Goal: Entertainment & Leisure: Browse casually

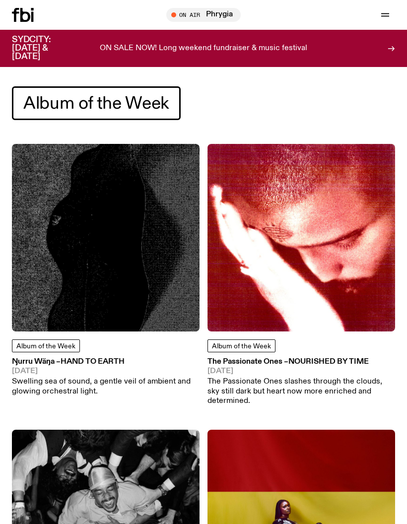
click at [44, 251] on img at bounding box center [105, 237] width 187 height 187
click at [91, 261] on img at bounding box center [105, 237] width 187 height 187
click at [185, 17] on span "Tune in live" at bounding box center [206, 14] width 59 height 7
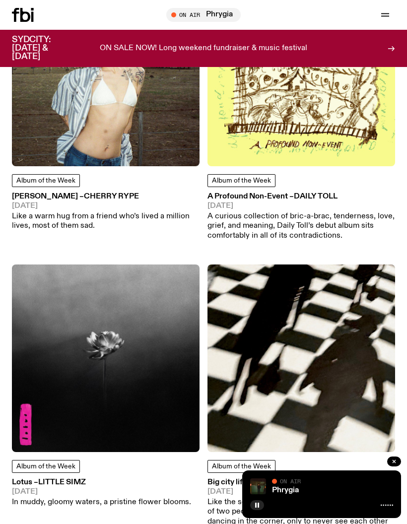
scroll to position [1643, 0]
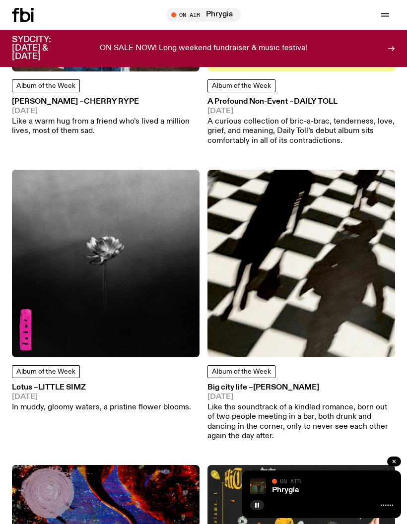
click at [267, 403] on p "Like the soundtrack of a kindled romance, born out of two people meeting in a b…" at bounding box center [300, 422] width 187 height 38
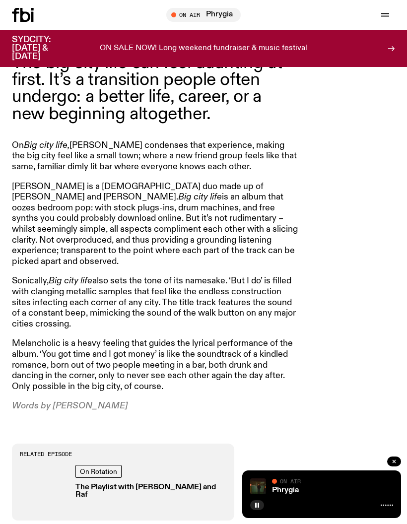
scroll to position [565, 0]
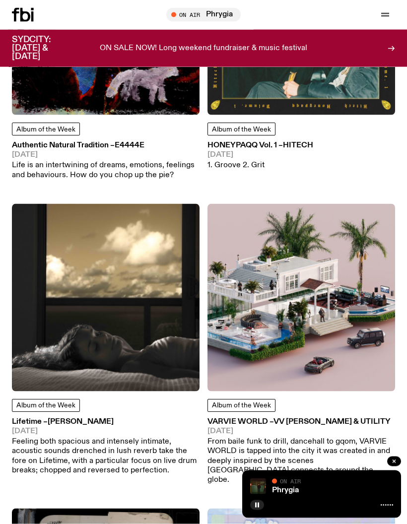
click at [99, 306] on img at bounding box center [105, 297] width 187 height 187
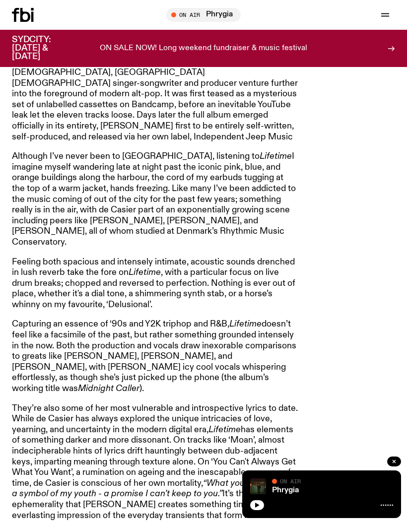
scroll to position [716, 0]
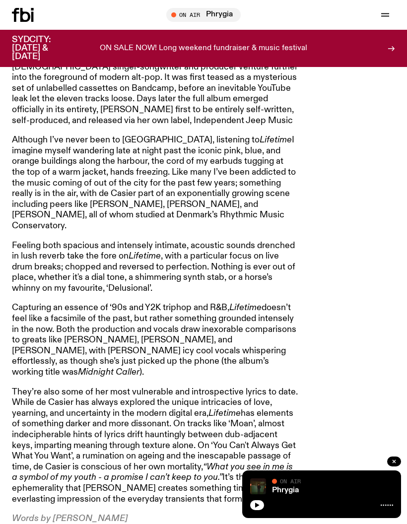
click at [255, 502] on icon "button" at bounding box center [257, 505] width 6 height 6
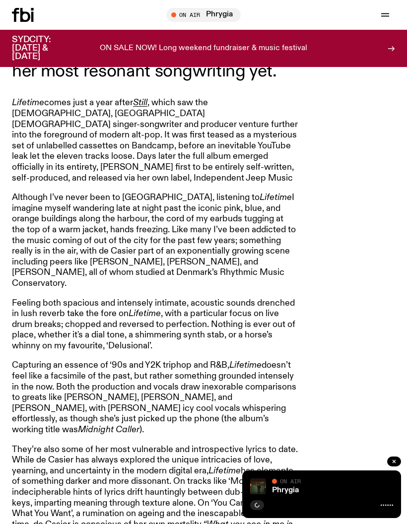
scroll to position [651, 0]
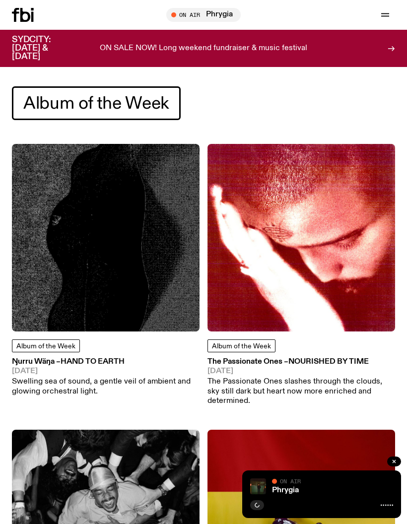
click at [392, 20] on button "button" at bounding box center [385, 15] width 20 height 14
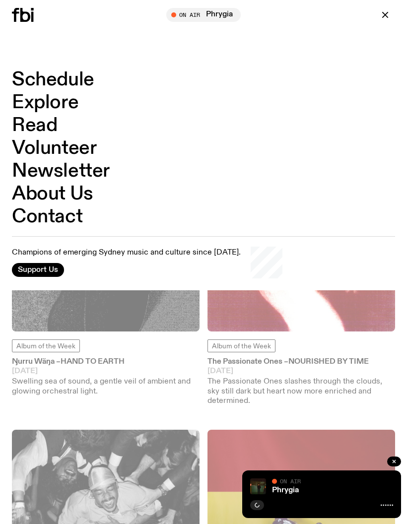
click at [302, 478] on div "On Air" at bounding box center [332, 481] width 121 height 7
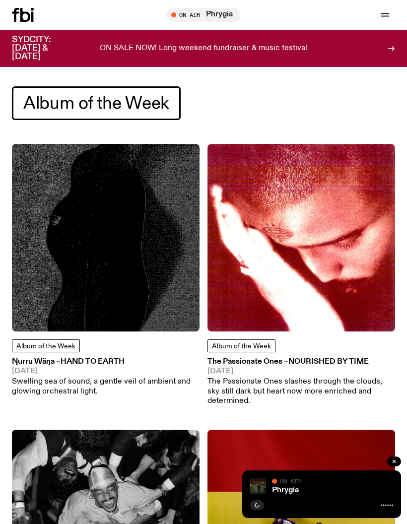
click at [396, 462] on icon "button" at bounding box center [394, 461] width 6 height 6
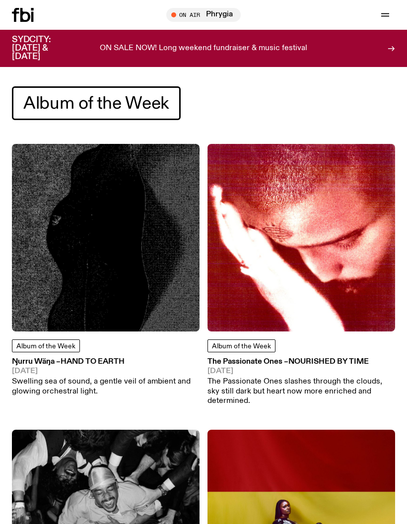
click at [185, 19] on div "Tune in live" at bounding box center [203, 15] width 74 height 14
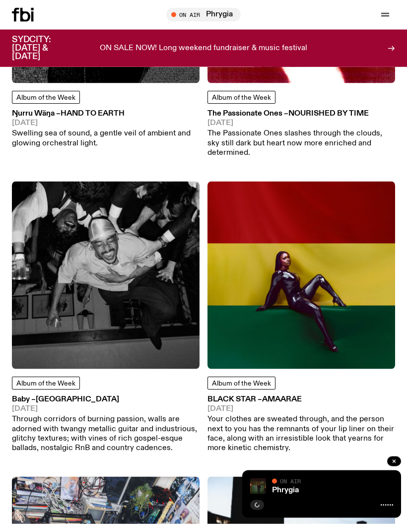
click at [385, 14] on icon "button" at bounding box center [385, 15] width 12 height 12
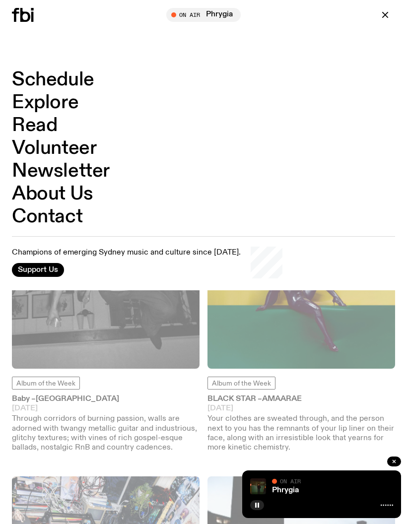
click at [32, 109] on link "Explore" at bounding box center [45, 102] width 66 height 19
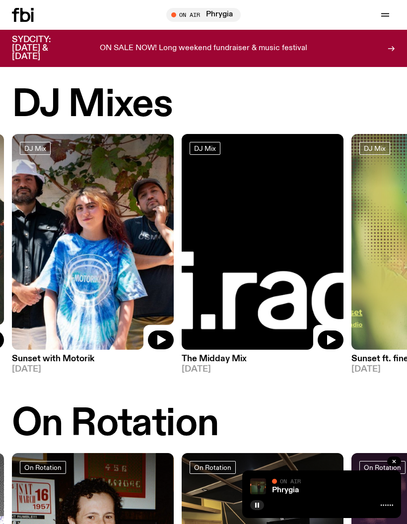
click at [385, 16] on icon "button" at bounding box center [385, 16] width 8 height 0
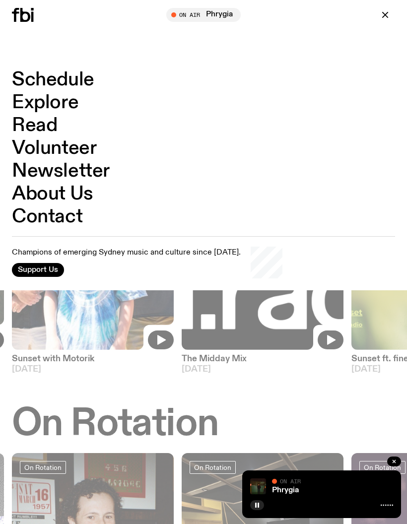
click at [30, 76] on link "Schedule" at bounding box center [53, 79] width 82 height 19
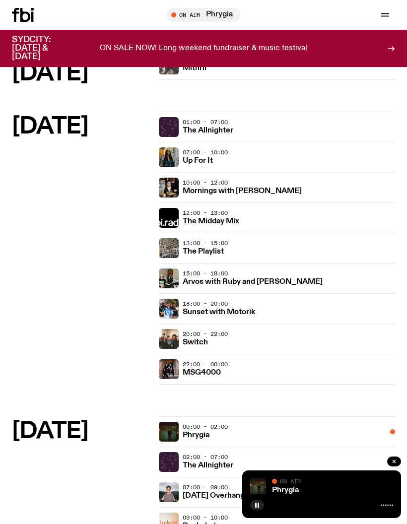
click at [177, 246] on img at bounding box center [169, 248] width 20 height 20
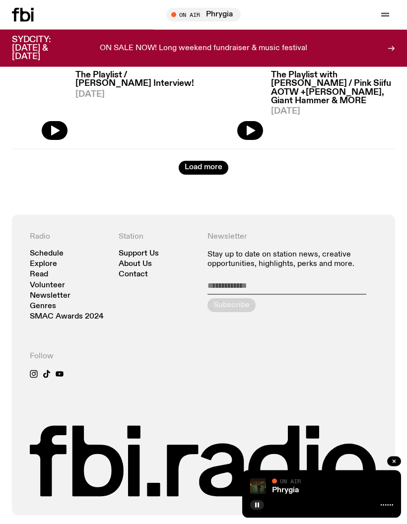
scroll to position [1503, 0]
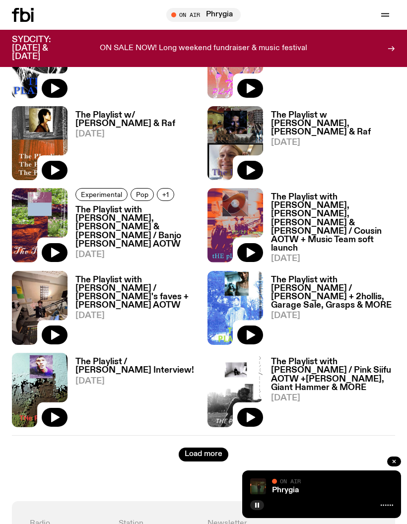
click at [207, 447] on button "Load more" at bounding box center [204, 454] width 50 height 14
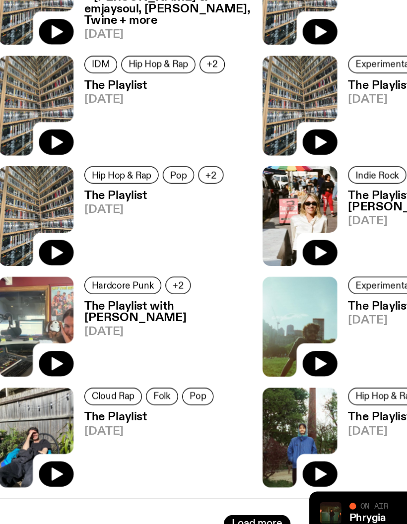
scroll to position [2775, 0]
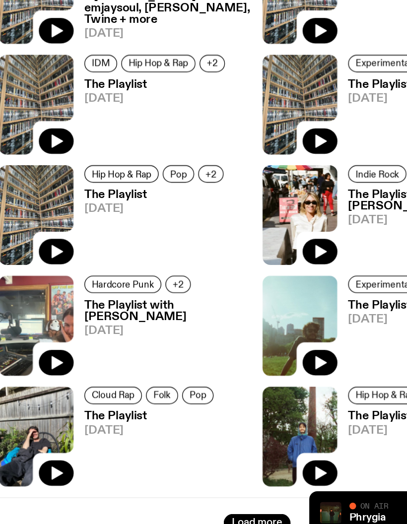
click at [191, 487] on button "Load more" at bounding box center [204, 494] width 50 height 14
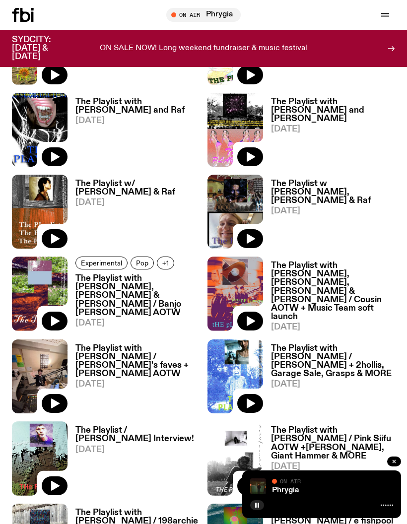
scroll to position [1434, 0]
click at [136, 355] on h3 "The Playlist with [PERSON_NAME] / [PERSON_NAME]'s faves + [PERSON_NAME] AOTW" at bounding box center [137, 362] width 124 height 34
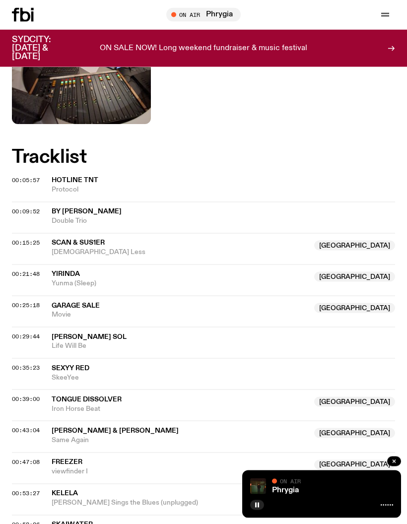
scroll to position [200, 0]
